Goal: Navigation & Orientation: Understand site structure

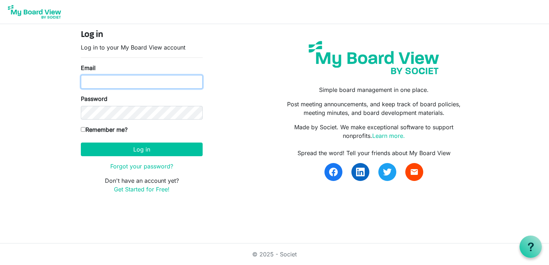
click at [99, 79] on input "Email" at bounding box center [142, 82] width 122 height 14
type input "james.c.kellard@gmail.com"
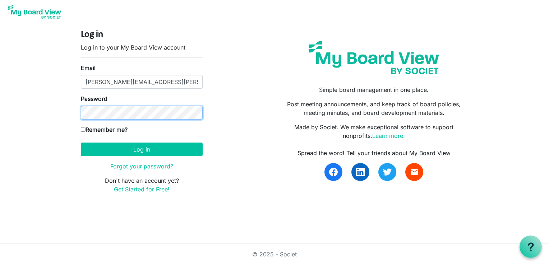
click at [81, 143] on button "Log in" at bounding box center [142, 150] width 122 height 14
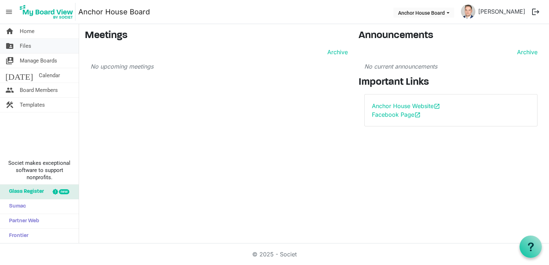
click at [35, 48] on link "folder_shared Files" at bounding box center [39, 46] width 79 height 14
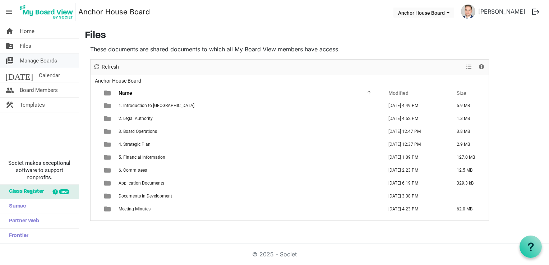
click at [35, 63] on span "Manage Boards" at bounding box center [38, 61] width 37 height 14
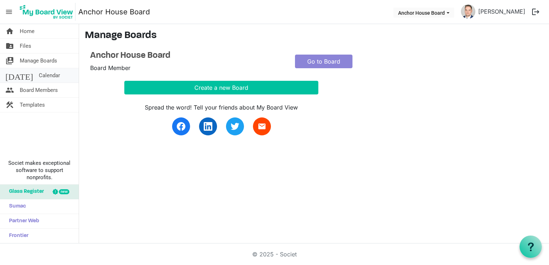
click at [39, 75] on span "Calendar" at bounding box center [49, 75] width 21 height 14
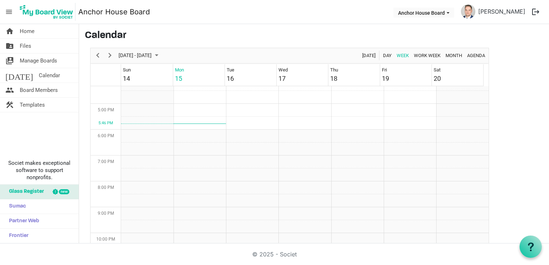
scroll to position [422, 0]
click at [9, 10] on span "menu" at bounding box center [9, 12] width 14 height 14
